Goal: Transaction & Acquisition: Purchase product/service

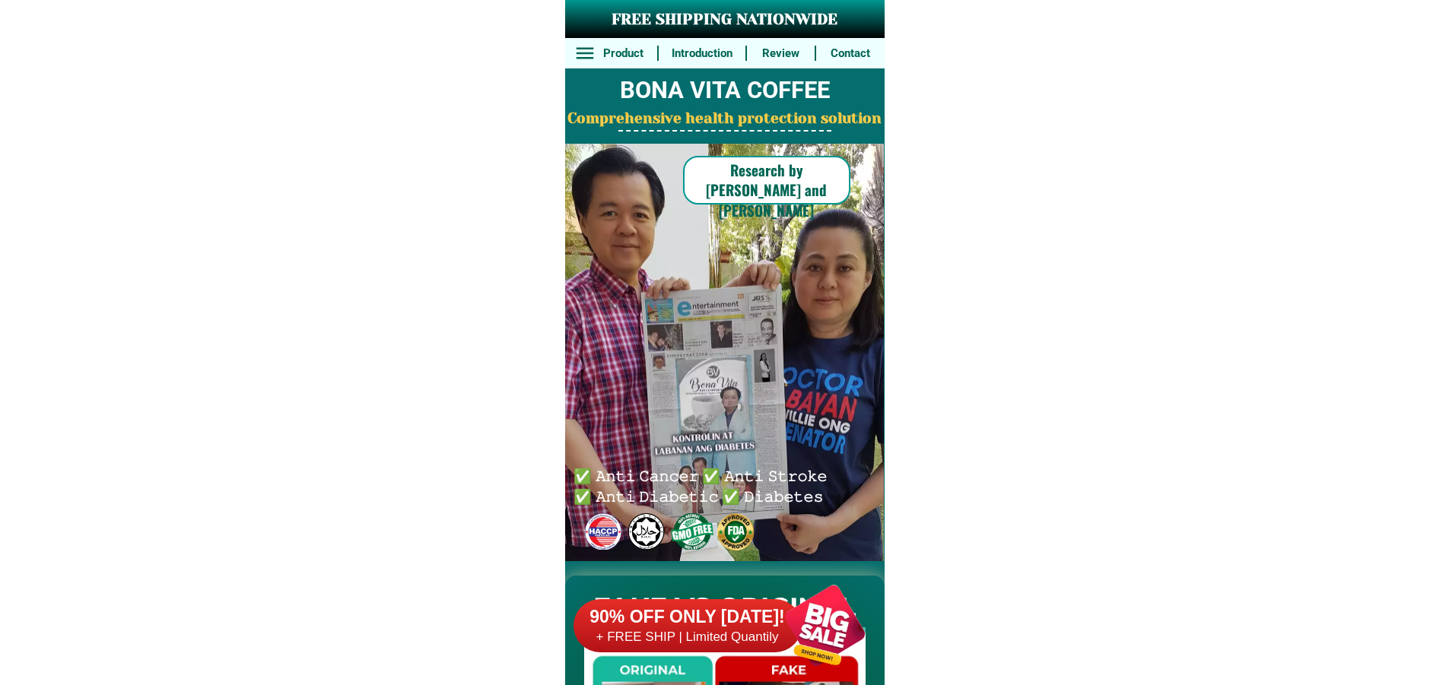
click at [807, 677] on div at bounding box center [824, 625] width 119 height 119
click at [823, 641] on div at bounding box center [824, 625] width 119 height 119
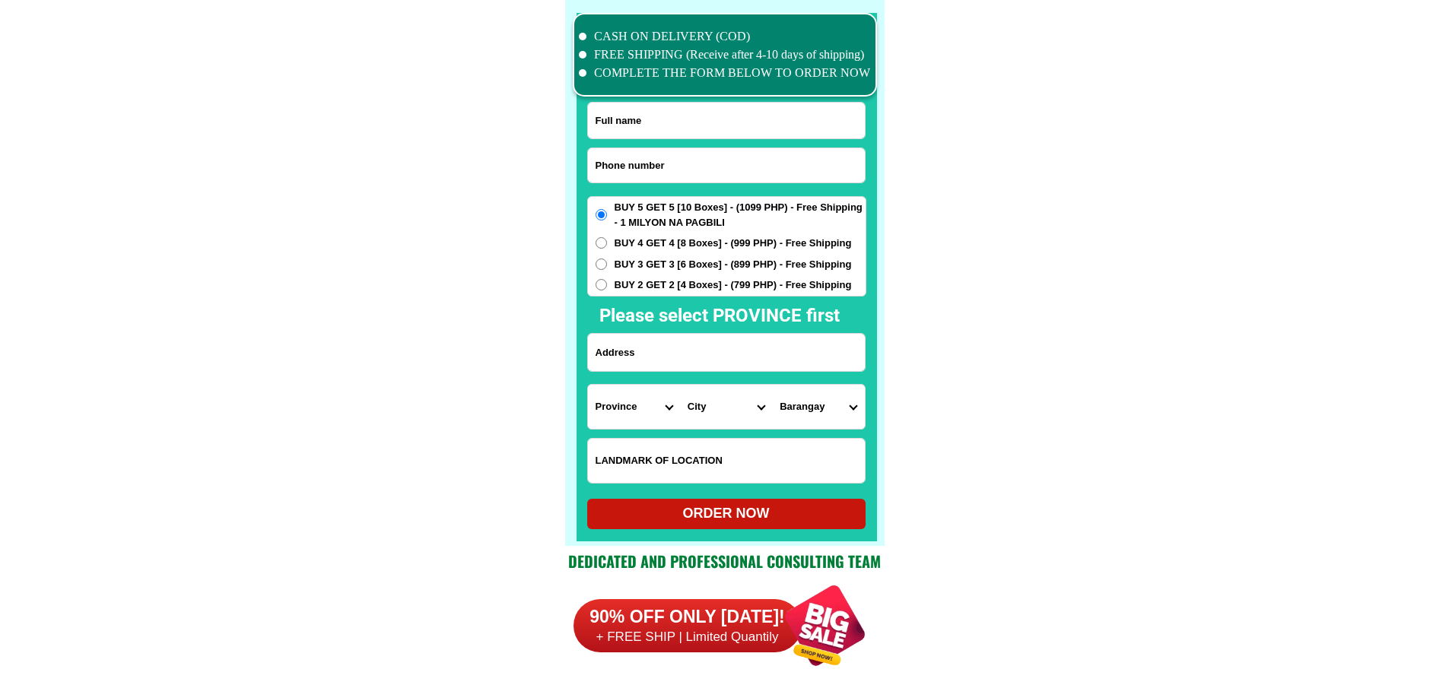
scroll to position [11822, 0]
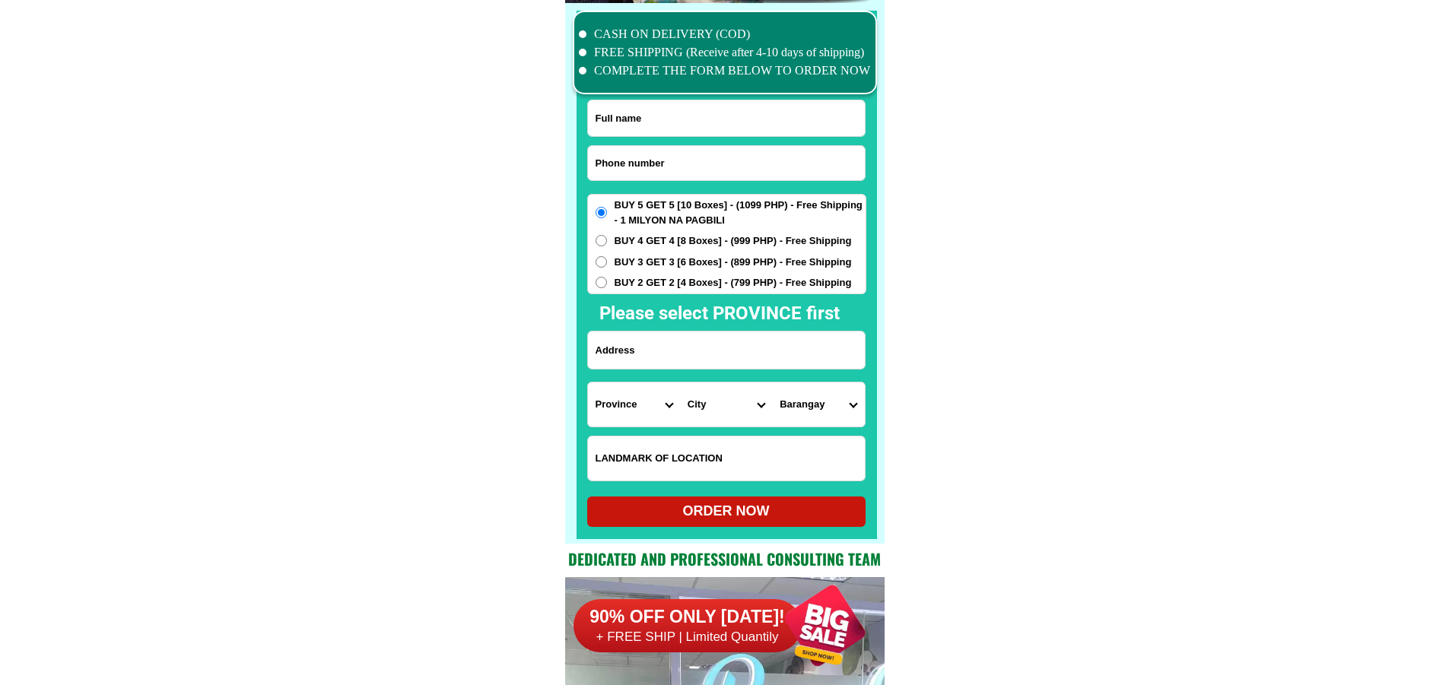
drag, startPoint x: 679, startPoint y: 167, endPoint x: 666, endPoint y: 81, distance: 86.2
click at [679, 167] on input "Input phone_number" at bounding box center [726, 163] width 277 height 34
paste input "09771008528"
type input "09771008528"
click at [689, 110] on input "Input full_name" at bounding box center [726, 118] width 277 height 36
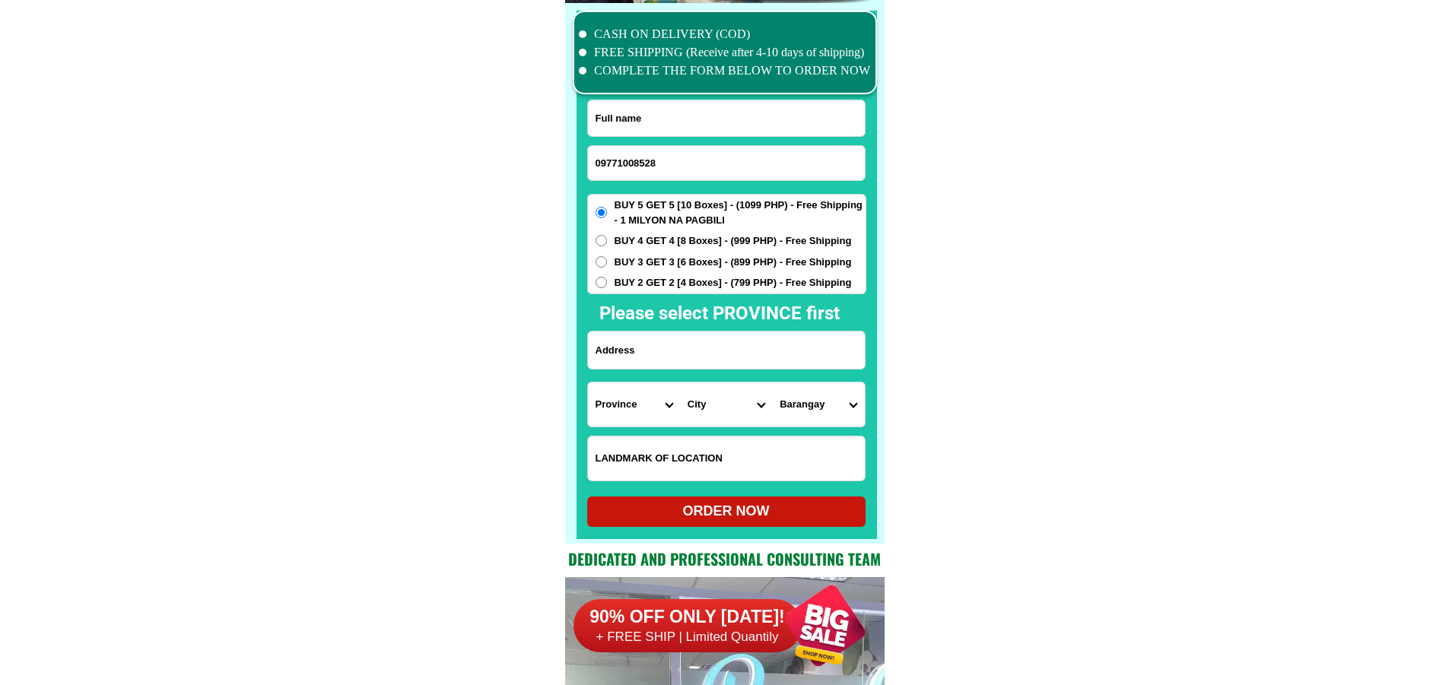
paste input "Erlinda Managa"
type input "Erlinda Managa"
click at [685, 336] on input "Input address" at bounding box center [726, 350] width 277 height 37
paste input "577 MH Del Pelar St, Santulan Malabon City Metro Manila"
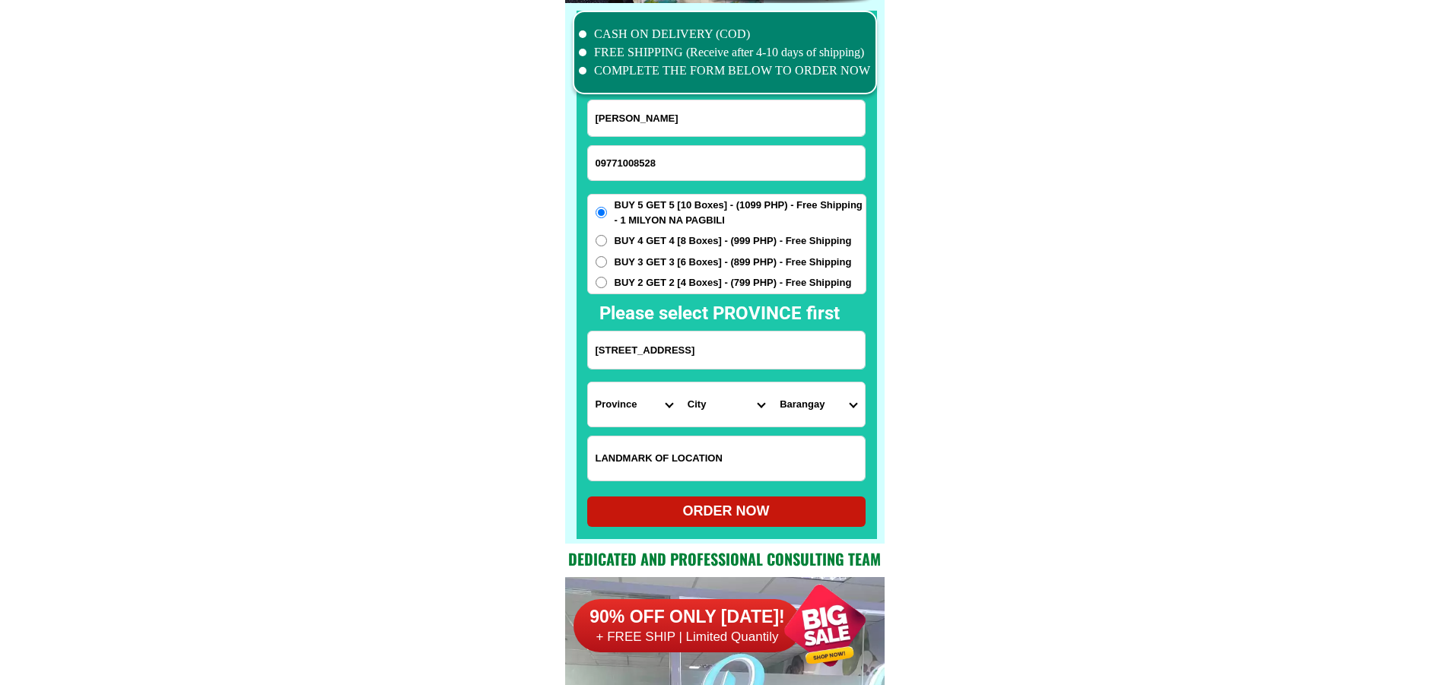
type input "577 MH Del Pelar St, Santulan Malabon City Metro Manila"
click at [694, 276] on span "BUY 2 GET 2 [4 Boxes] - (799 PHP) - Free Shipping" at bounding box center [733, 282] width 237 height 15
click at [607, 277] on input "BUY 2 GET 2 [4 Boxes] - (799 PHP) - Free Shipping" at bounding box center [601, 282] width 11 height 11
radio input "true"
click at [618, 420] on select "Province [GEOGRAPHIC_DATA] [GEOGRAPHIC_DATA] [GEOGRAPHIC_DATA] [GEOGRAPHIC_DATA…" at bounding box center [634, 405] width 92 height 44
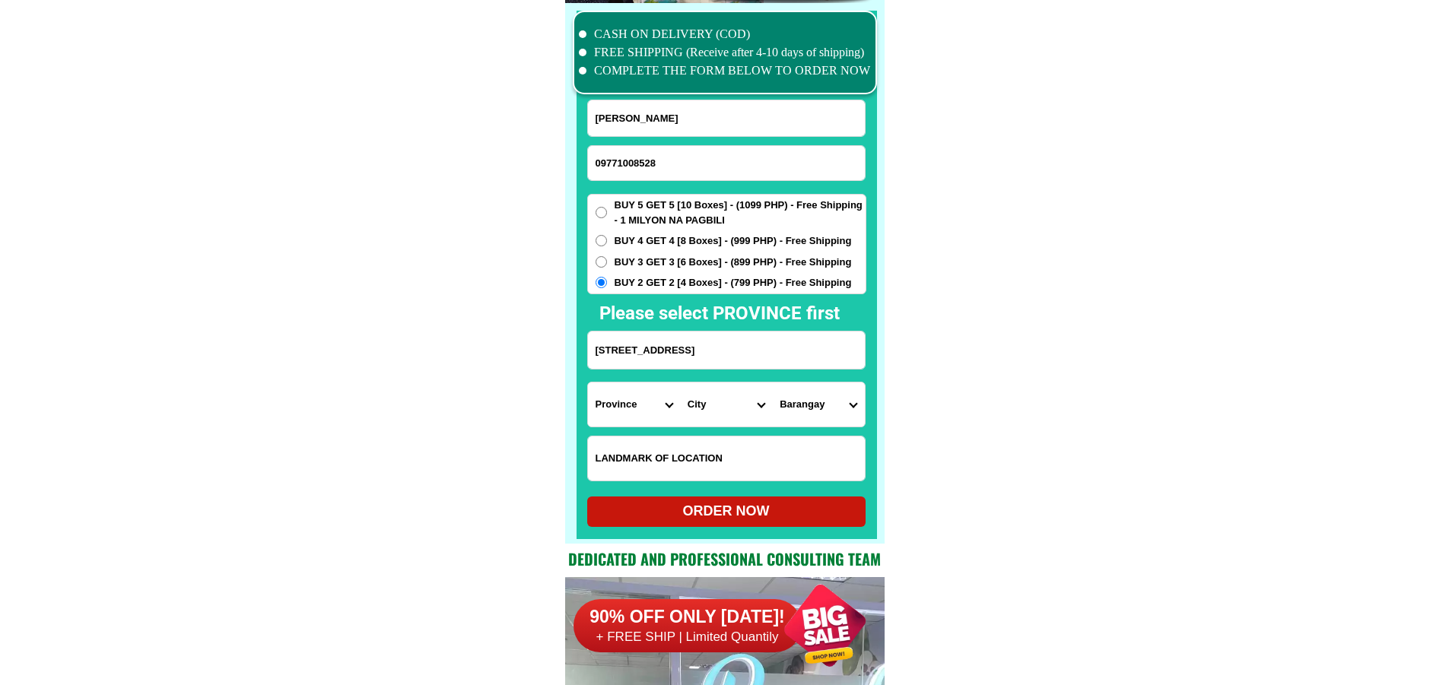
click at [634, 414] on select "Province [GEOGRAPHIC_DATA] [GEOGRAPHIC_DATA] [GEOGRAPHIC_DATA] [GEOGRAPHIC_DATA…" at bounding box center [634, 405] width 92 height 44
select select "63_219"
click at [720, 399] on select "City Binondo CALOOCAN Ermita Intramuros Las-pinas Makati Malabon-city Malate Ma…" at bounding box center [726, 405] width 92 height 44
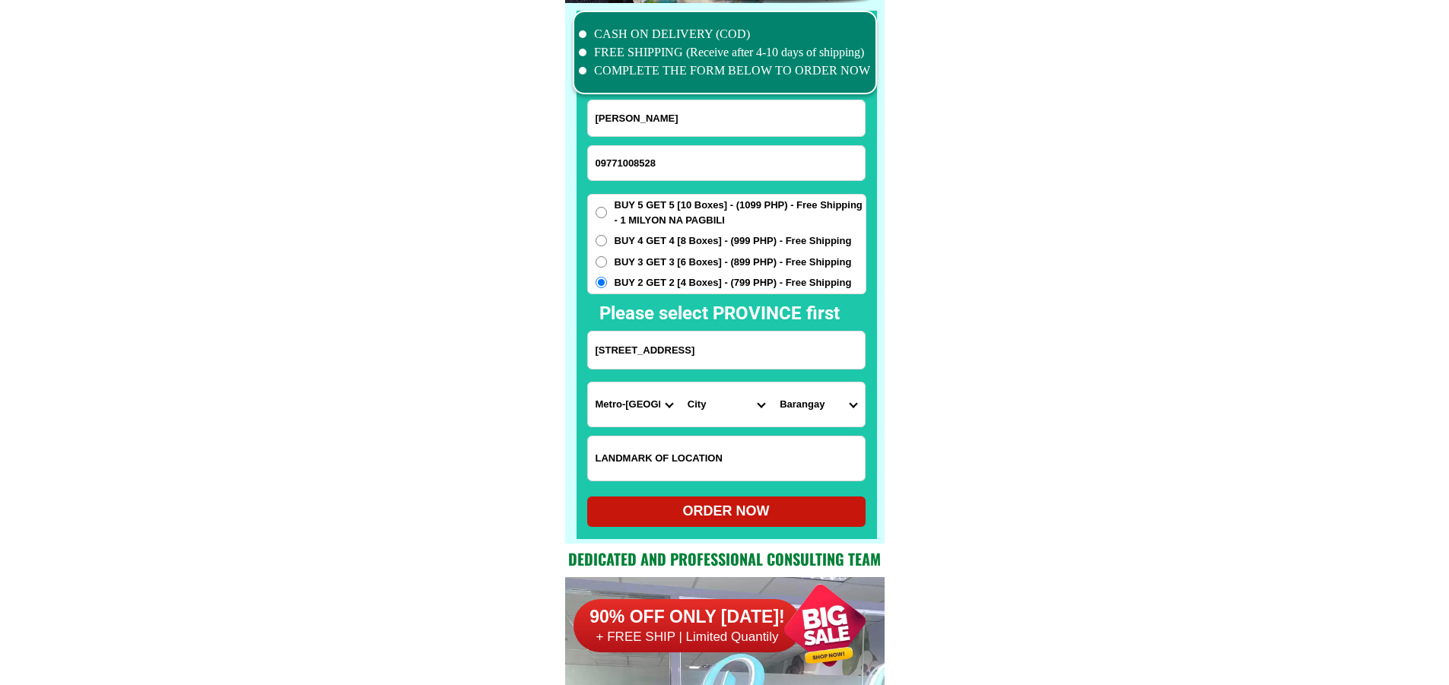
select select "63_2197749"
drag, startPoint x: 1195, startPoint y: 437, endPoint x: 1146, endPoint y: 437, distance: 48.7
click at [825, 400] on select "Barangay Acacia Baritan Bayan-bayanan Catmon Concepcion Dampalit Flores Hulong …" at bounding box center [818, 405] width 92 height 44
select select "63_21977496649"
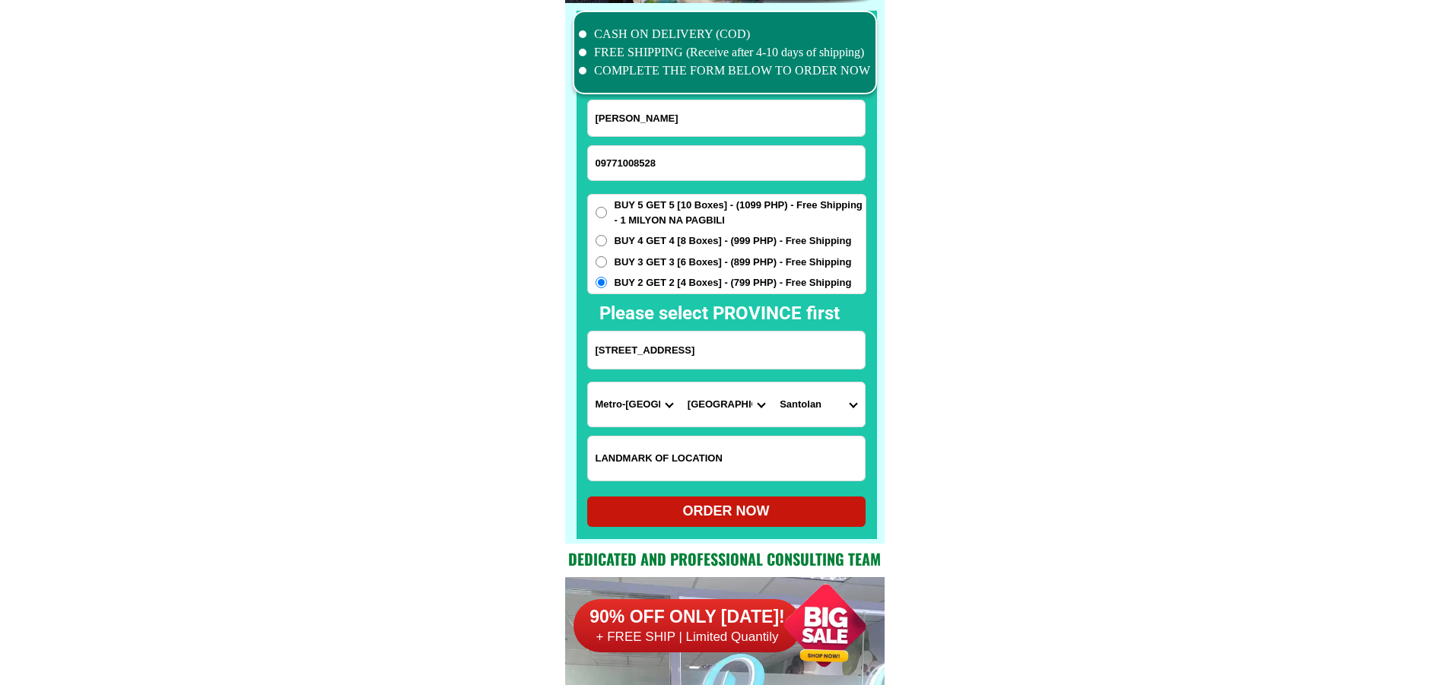
click at [769, 501] on div "ORDER NOW" at bounding box center [726, 512] width 278 height 30
radio input "true"
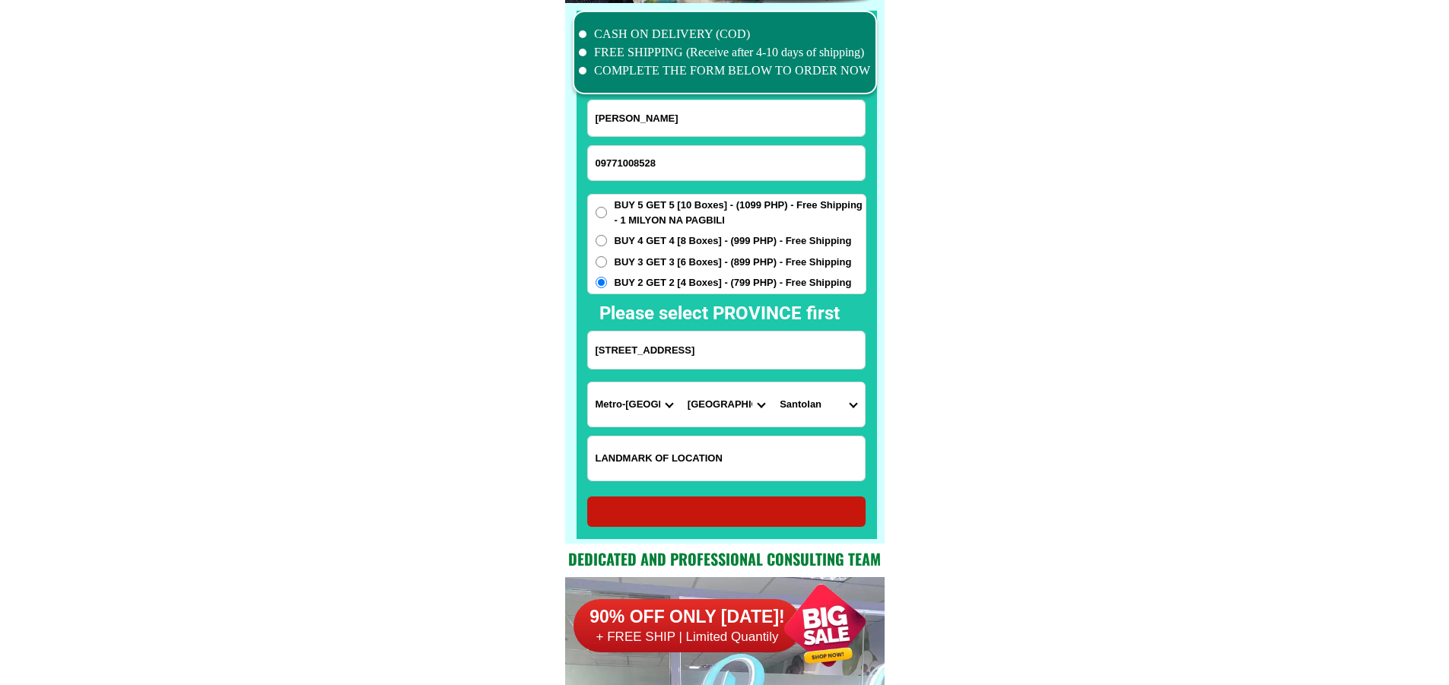
radio input "true"
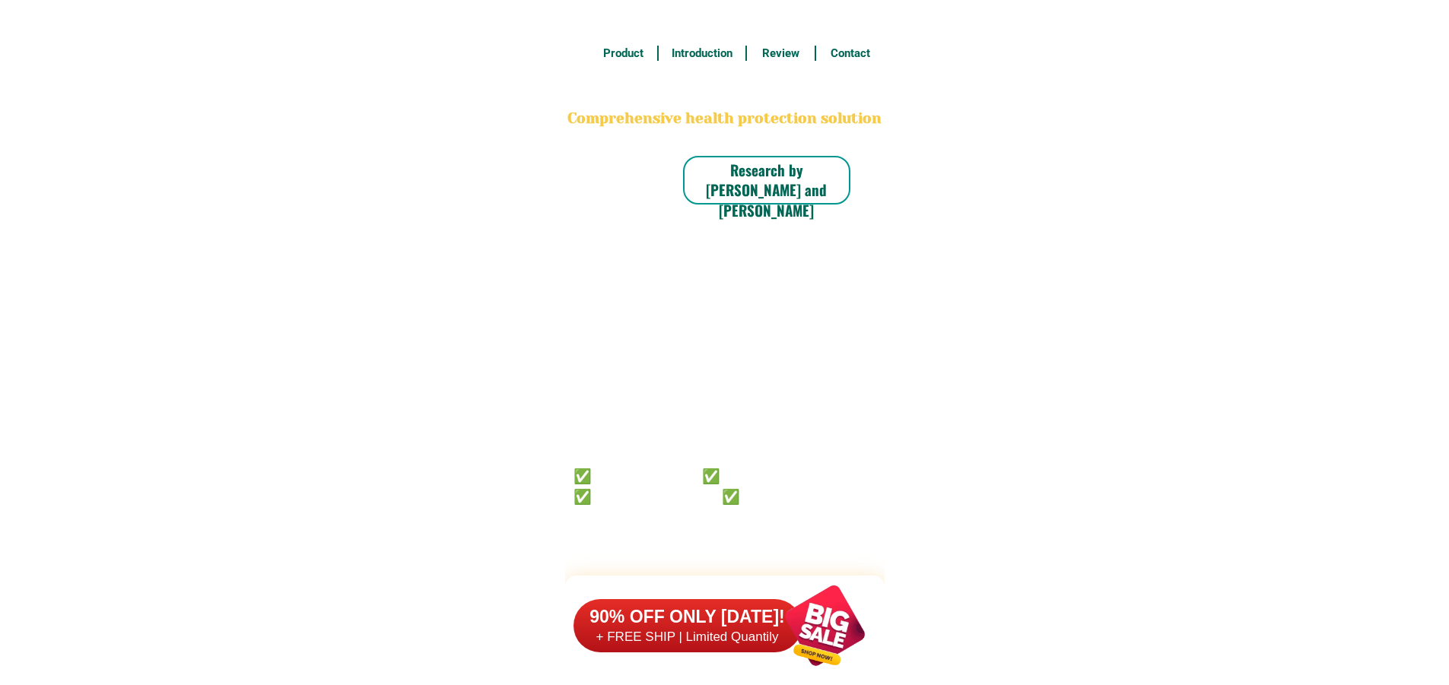
scroll to position [11822, 0]
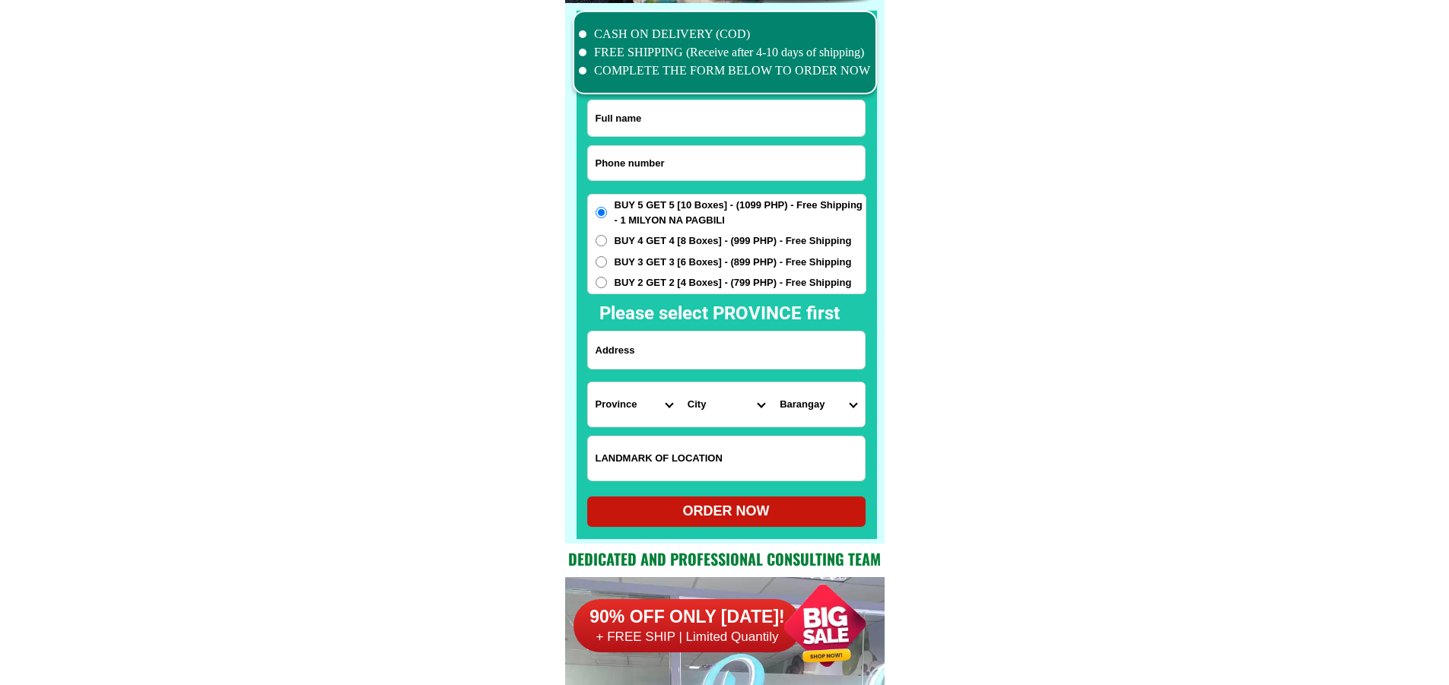
click at [772, 176] on input "Input phone_number" at bounding box center [726, 163] width 277 height 34
paste input "09122982531"
type input "09122982531"
drag, startPoint x: 725, startPoint y: 129, endPoint x: 723, endPoint y: 5, distance: 124.0
click at [725, 129] on input "Input full_name" at bounding box center [726, 118] width 277 height 36
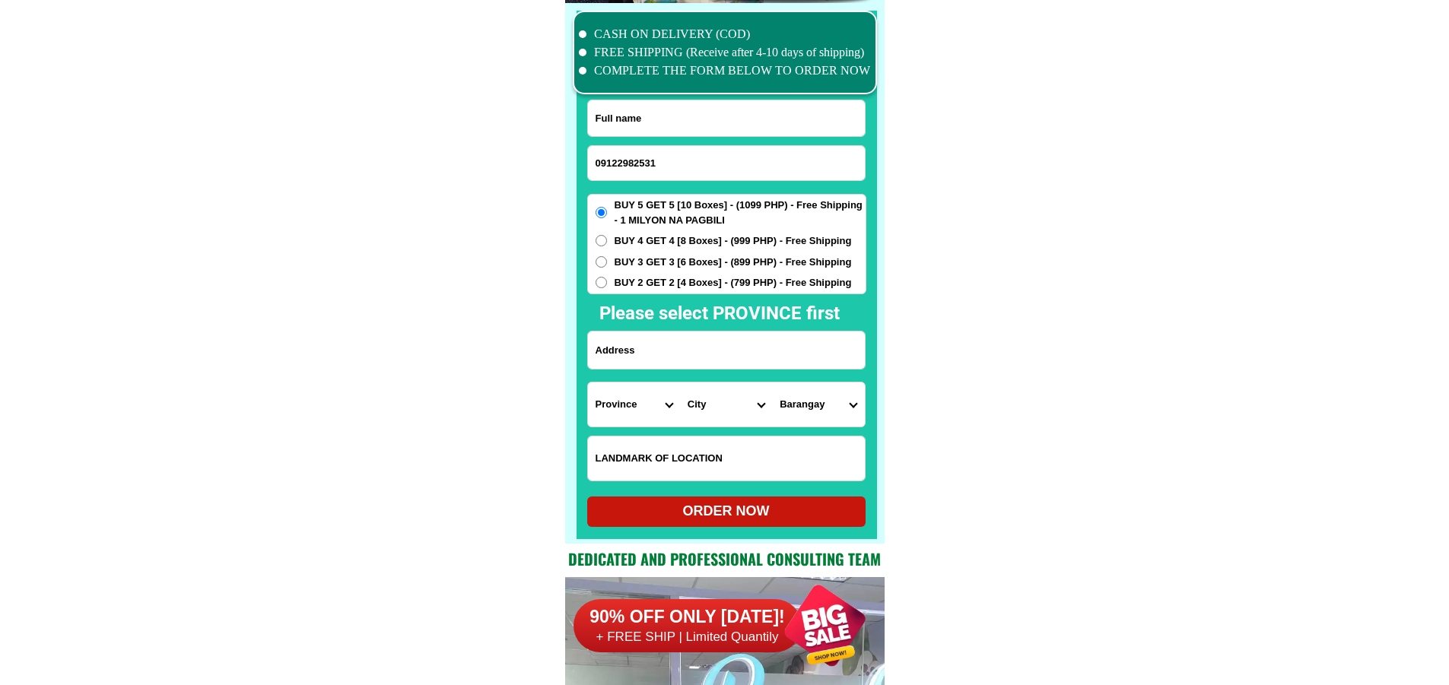
paste input "[PERSON_NAME]"
type input "[PERSON_NAME]"
click at [752, 353] on input "Input address" at bounding box center [726, 350] width 277 height 37
paste input "Ligayas Canteen Balili Rd. BALILI LA TRINIDAD BENGUET. NEAR PNB KM 5,"
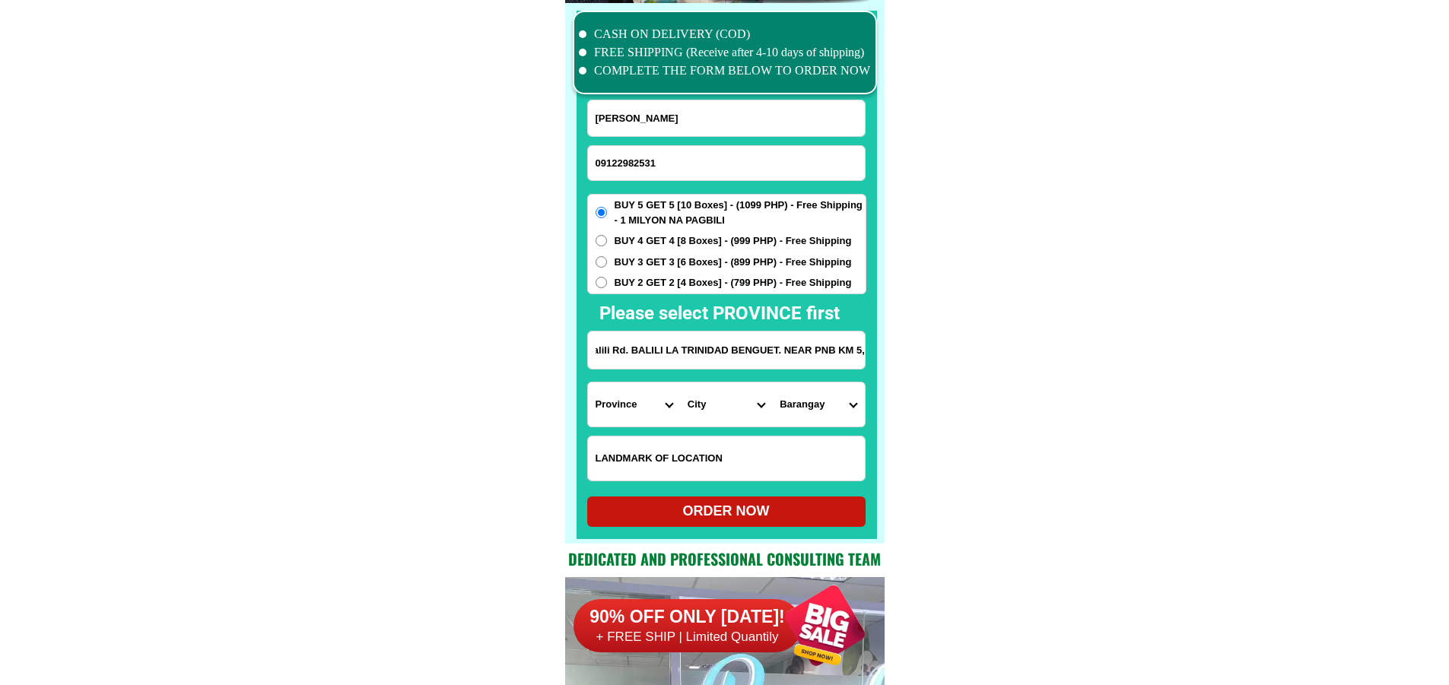
type input "Ligayas Canteen Balili Rd. BALILI LA TRINIDAD BENGUET. NEAR PNB KM 5,"
click at [644, 423] on select "Province [GEOGRAPHIC_DATA] [GEOGRAPHIC_DATA] [GEOGRAPHIC_DATA] [GEOGRAPHIC_DATA…" at bounding box center [634, 405] width 92 height 44
select select "63_695"
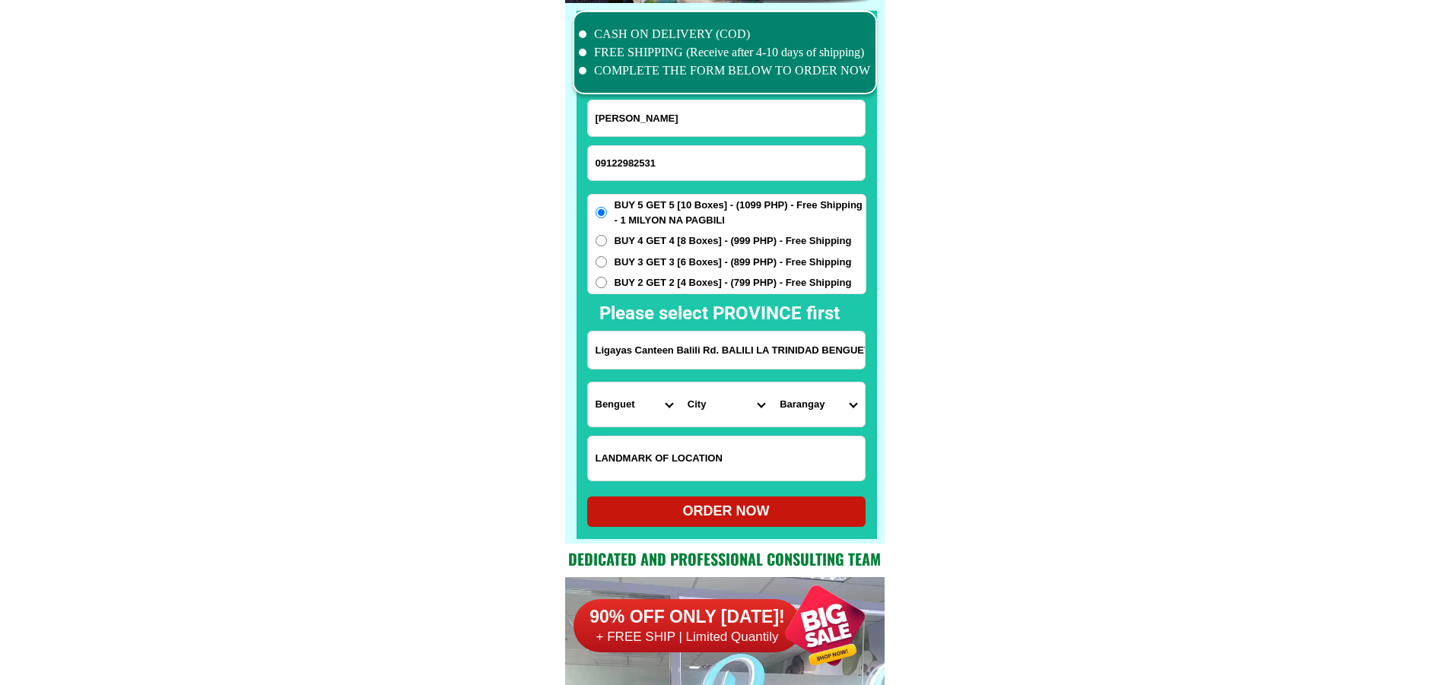
drag, startPoint x: 983, startPoint y: 410, endPoint x: 938, endPoint y: 391, distance: 48.7
click at [716, 415] on select "City Atok [GEOGRAPHIC_DATA]-city [GEOGRAPHIC_DATA] [GEOGRAPHIC_DATA] Buguias It…" at bounding box center [726, 405] width 92 height 44
select select "63_6952993"
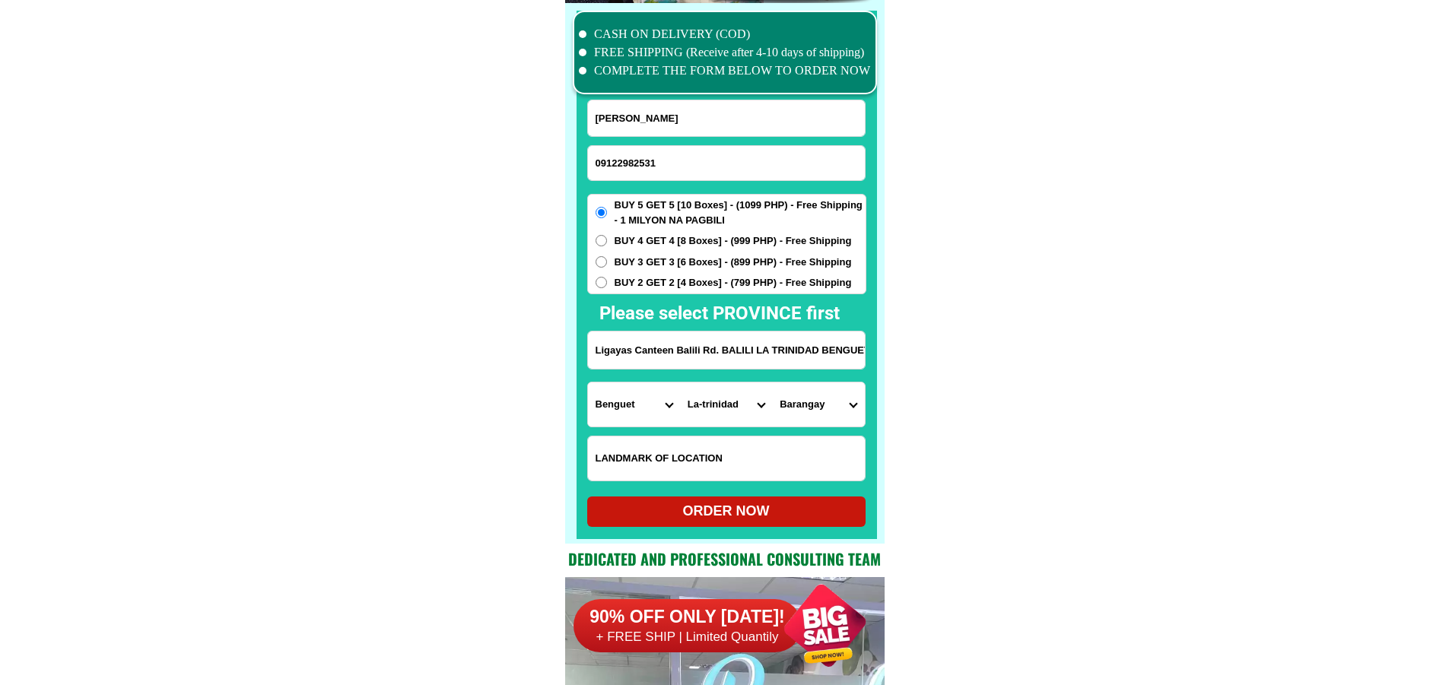
click at [831, 420] on select "[GEOGRAPHIC_DATA] Bahong Balili [PERSON_NAME] Betag Bineng [PERSON_NAME][GEOGRA…" at bounding box center [818, 405] width 92 height 44
select select "63_695299329265"
click at [801, 516] on div "ORDER NOW" at bounding box center [726, 511] width 278 height 21
radio input "true"
